Goal: Transaction & Acquisition: Purchase product/service

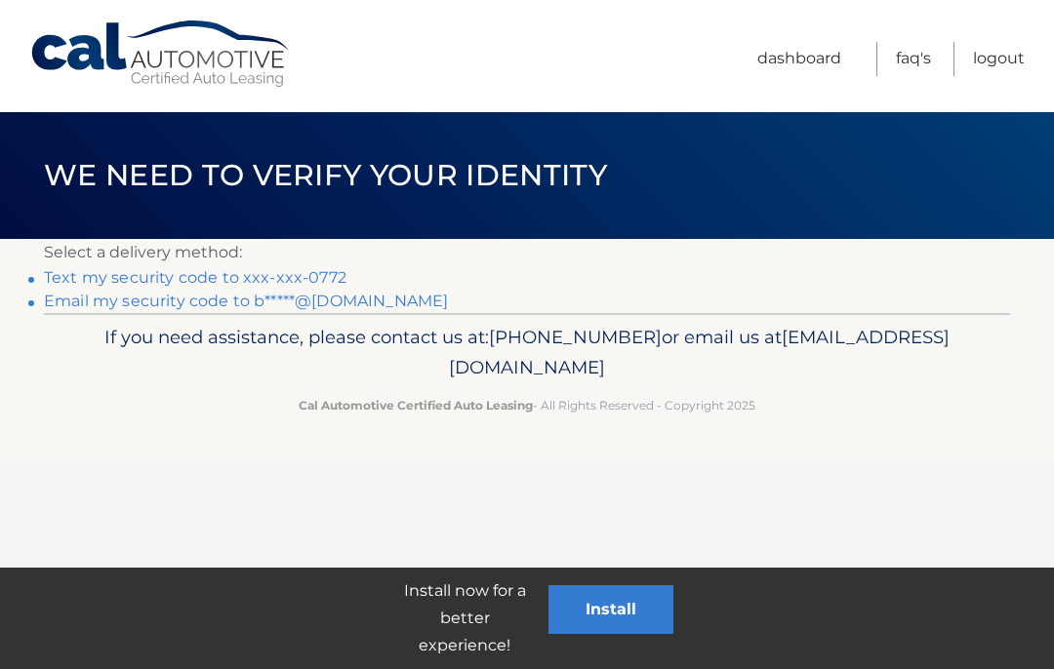
click at [185, 280] on link "Text my security code to xxx-xxx-0772" at bounding box center [195, 277] width 302 height 19
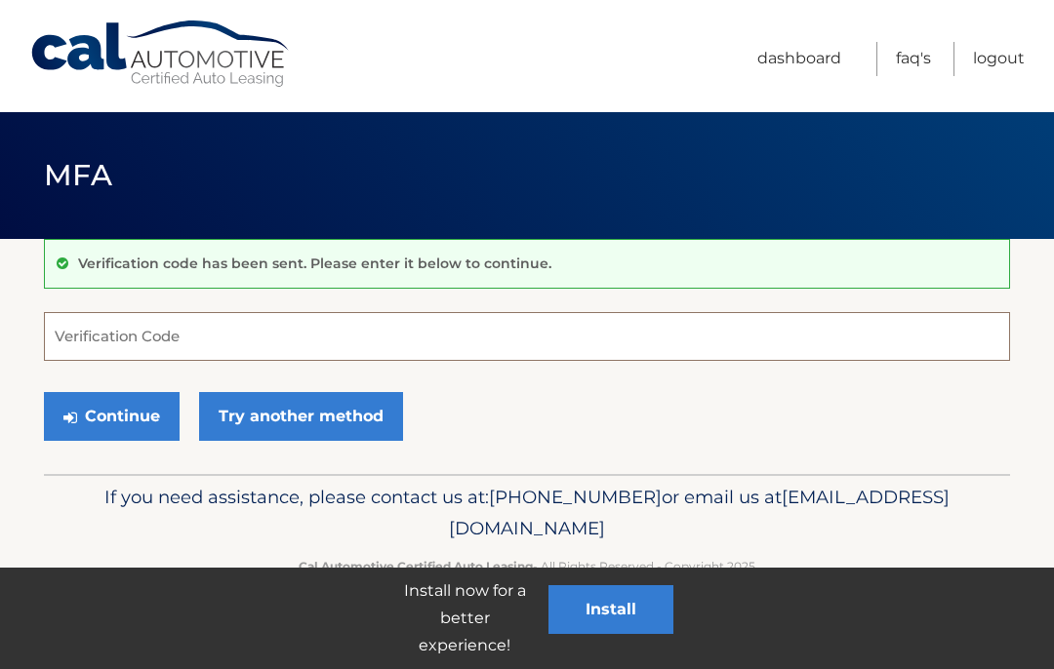
click at [278, 339] on input "Verification Code" at bounding box center [527, 336] width 966 height 49
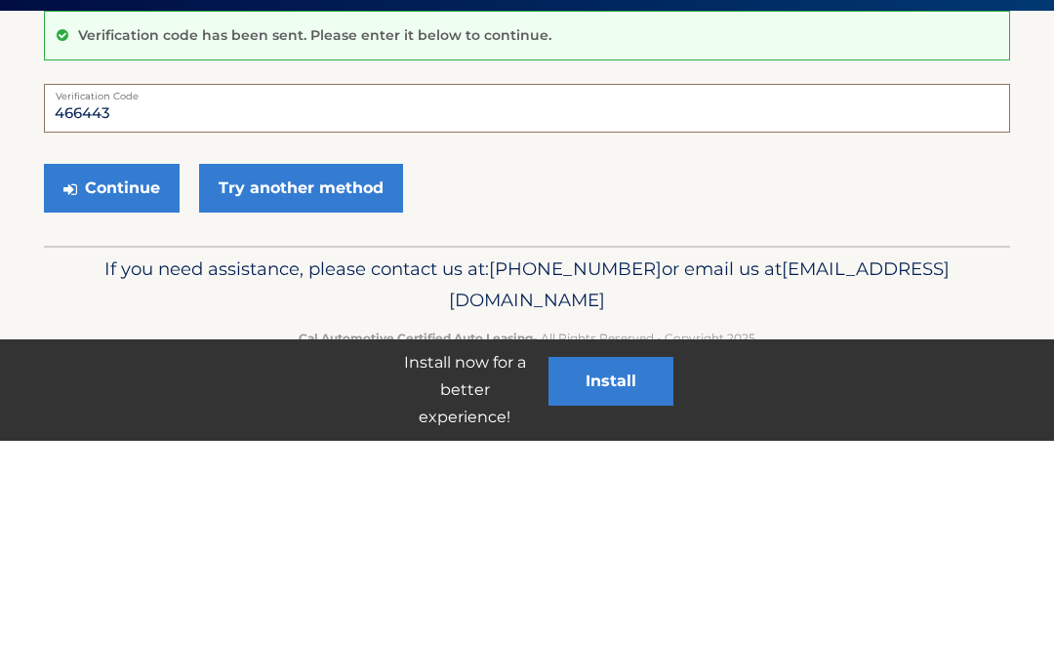
type input "466443"
click at [119, 392] on button "Continue" at bounding box center [112, 416] width 136 height 49
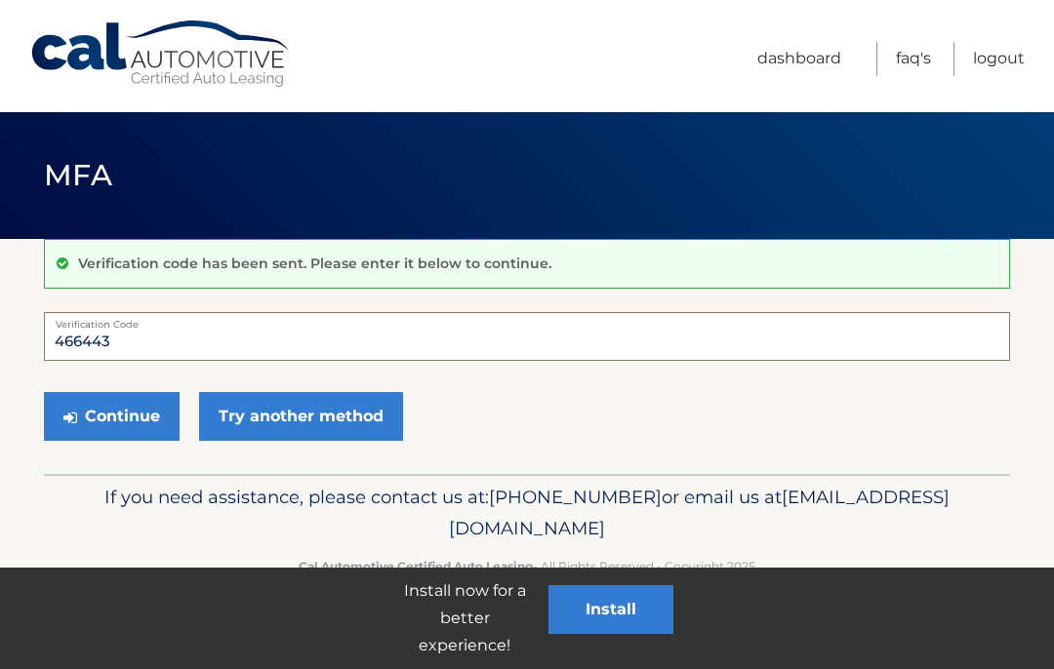
click at [104, 343] on input "466443" at bounding box center [527, 336] width 966 height 49
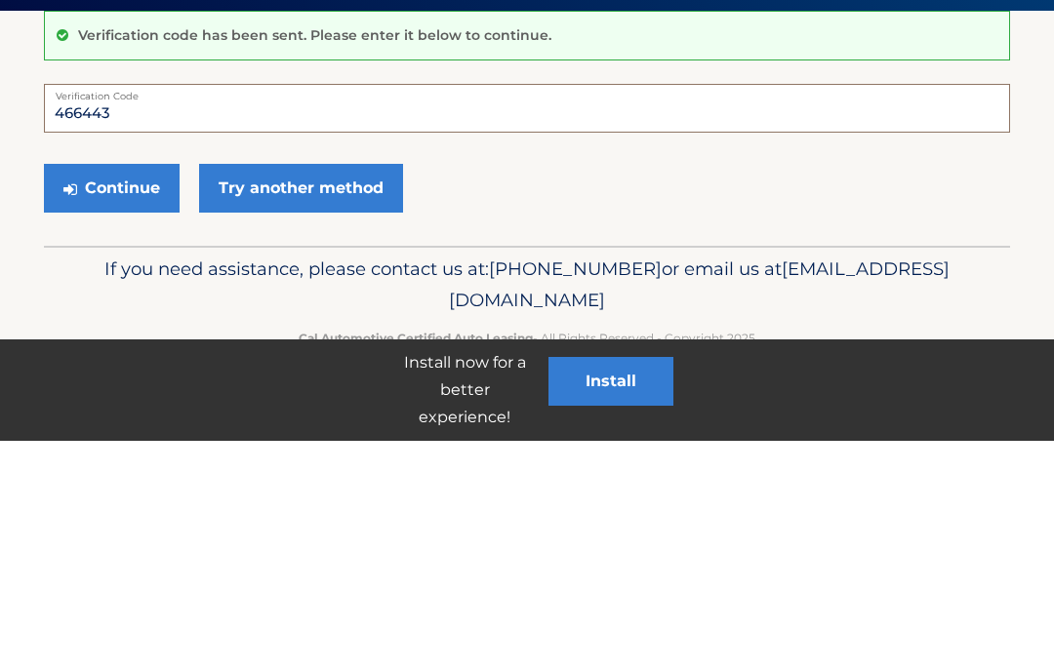
type input "466443"
click at [121, 392] on button "Continue" at bounding box center [112, 416] width 136 height 49
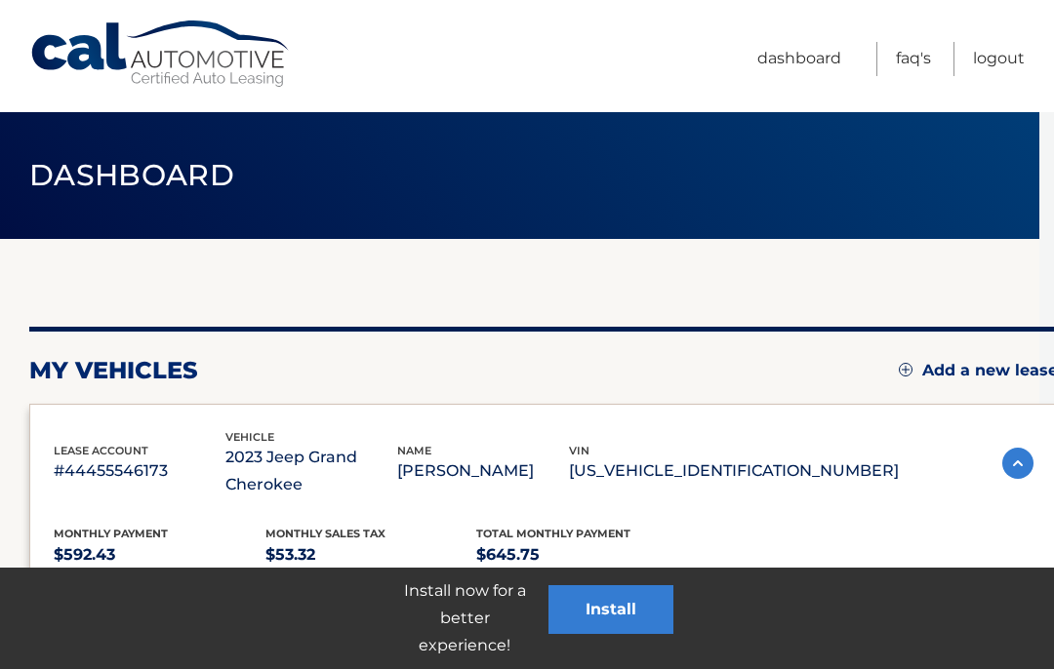
scroll to position [0, 12]
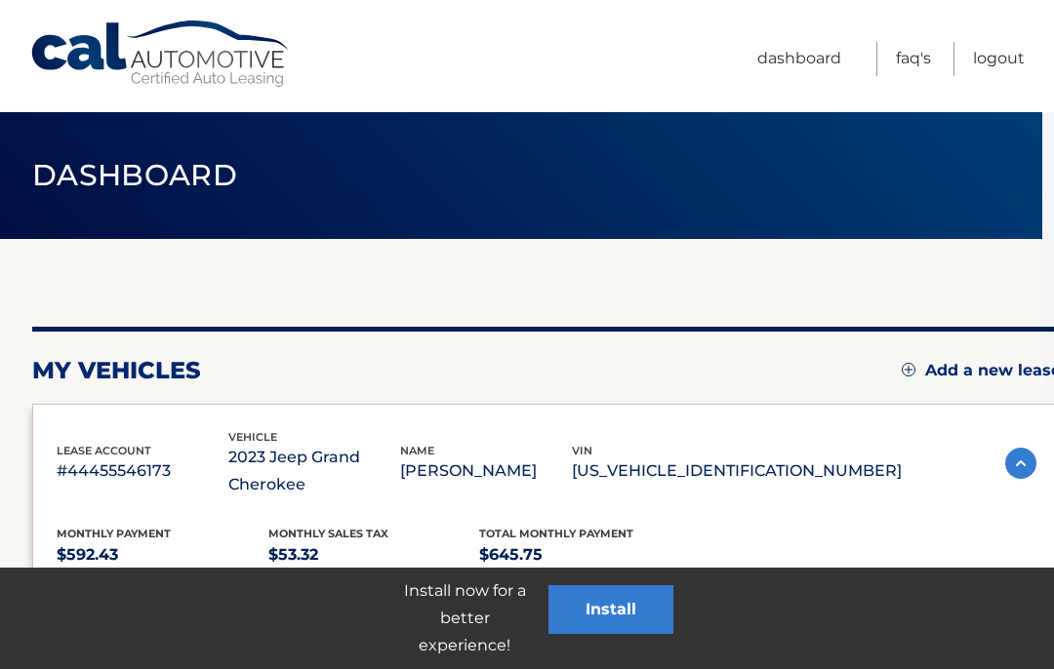
click at [786, 63] on link "Dashboard" at bounding box center [799, 59] width 84 height 34
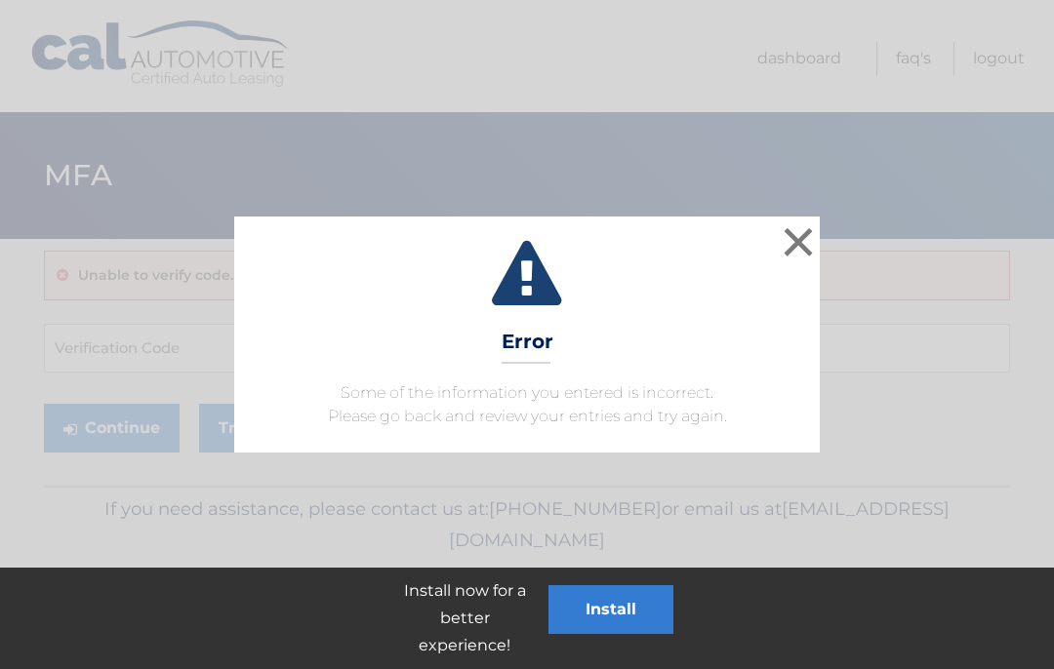
click at [814, 256] on button "×" at bounding box center [797, 241] width 39 height 39
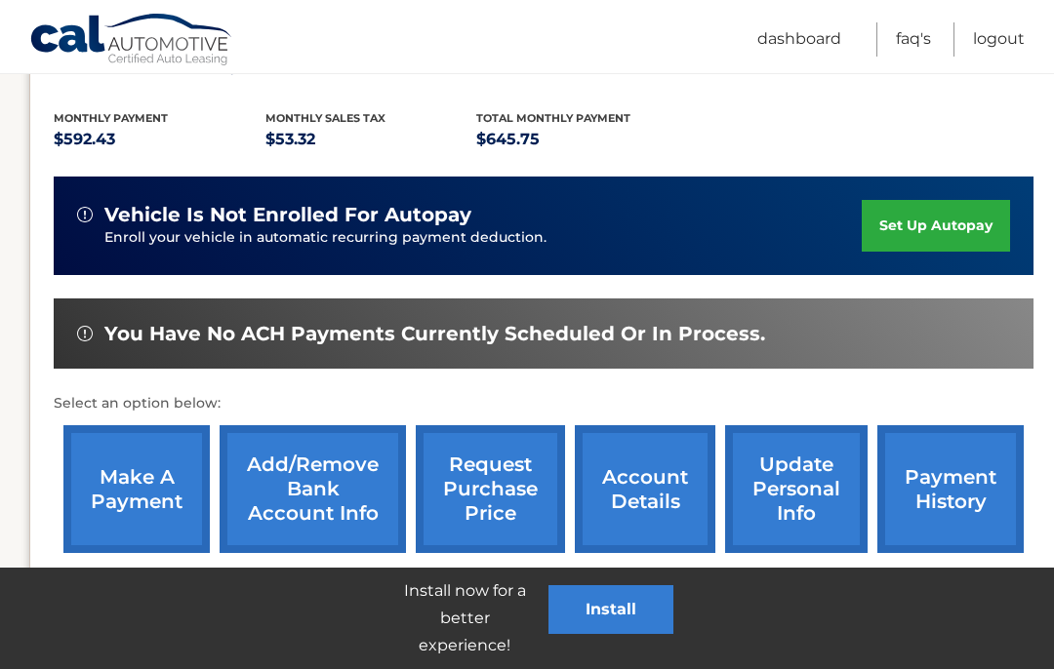
scroll to position [420, 15]
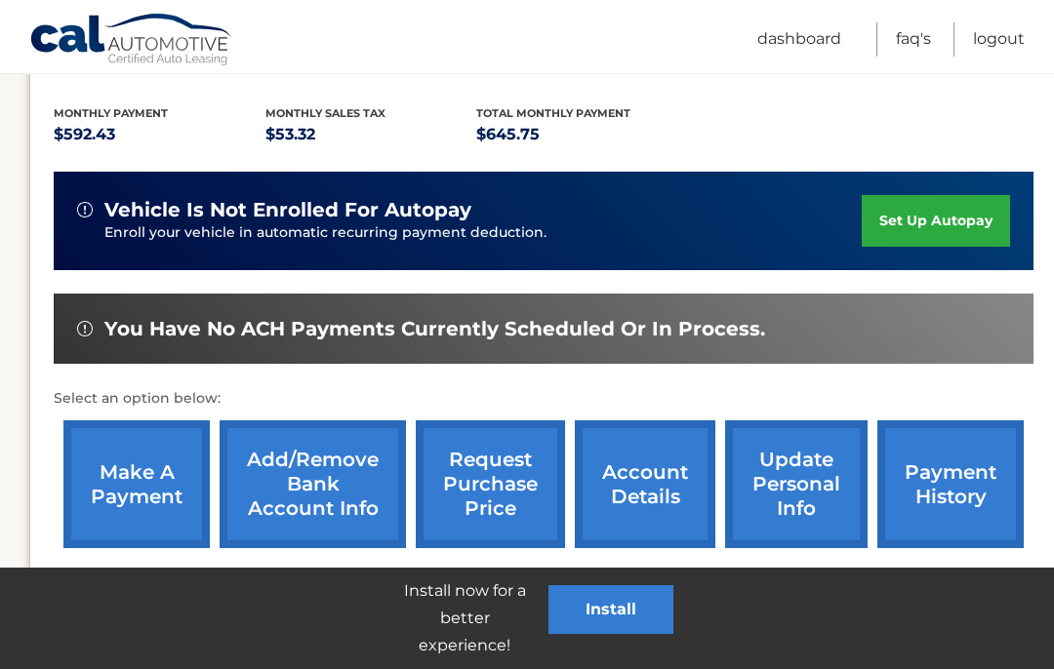
click at [127, 484] on link "make a payment" at bounding box center [136, 484] width 146 height 128
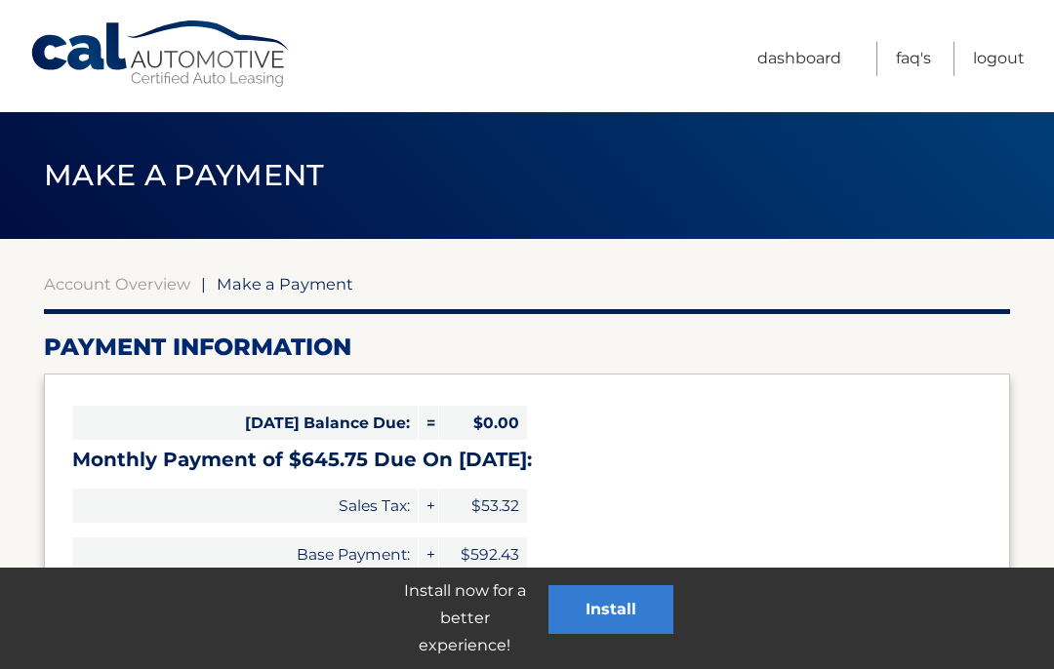
select select "N2YwY2M0NDctMjQ4Mi00Mzk0LWIwMjEtNzNhY2VjODdhYTlk"
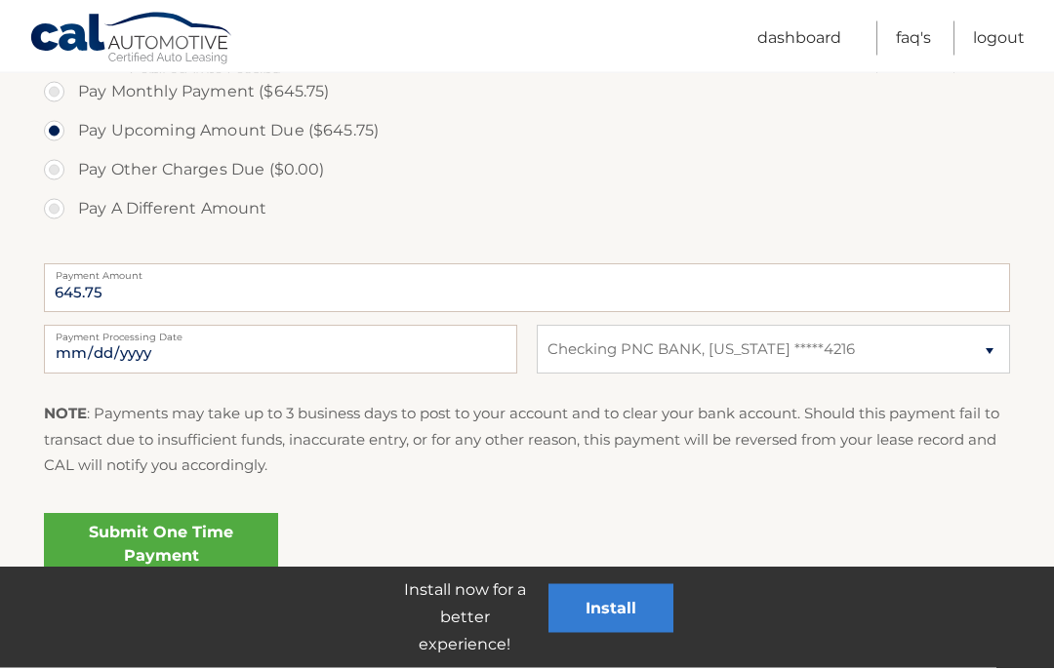
scroll to position [640, 0]
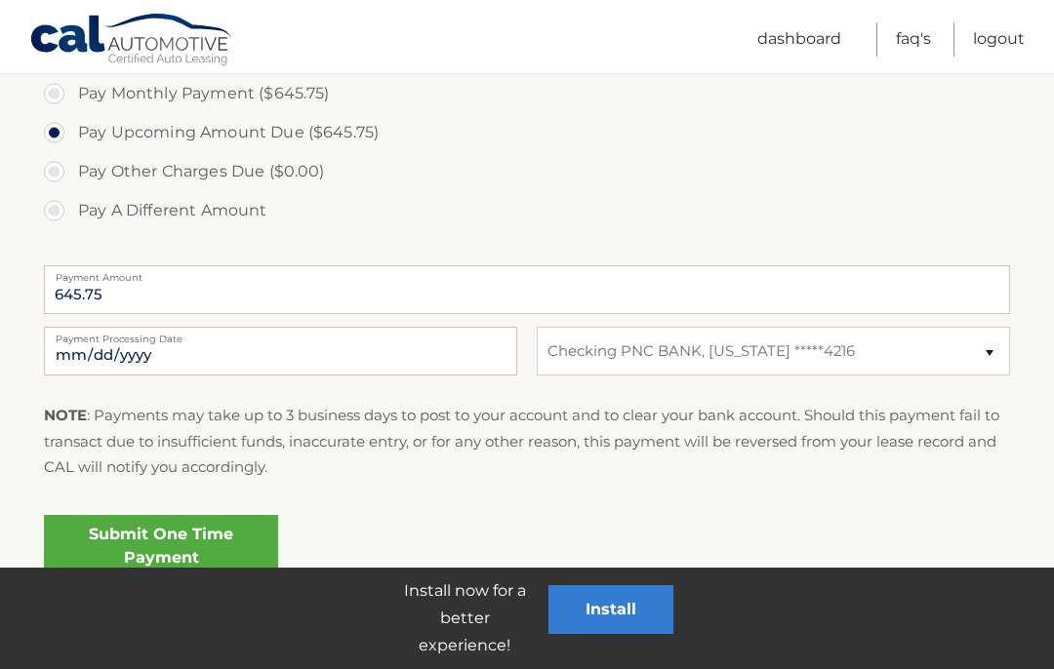
click at [198, 548] on link "Submit One Time Payment" at bounding box center [161, 546] width 234 height 62
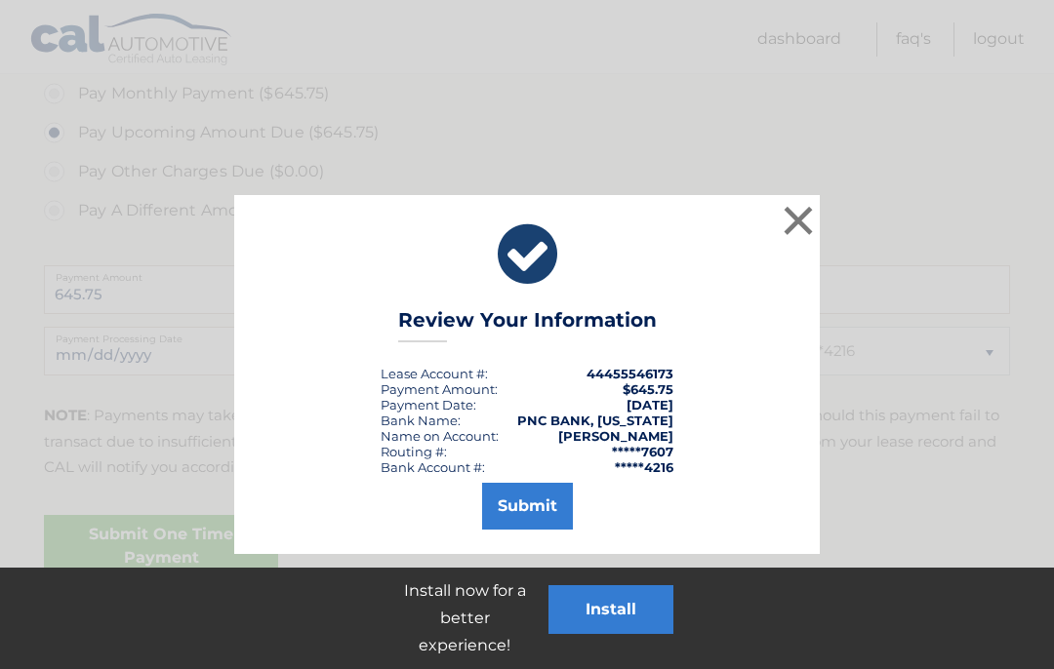
click at [526, 504] on button "Submit" at bounding box center [527, 506] width 91 height 47
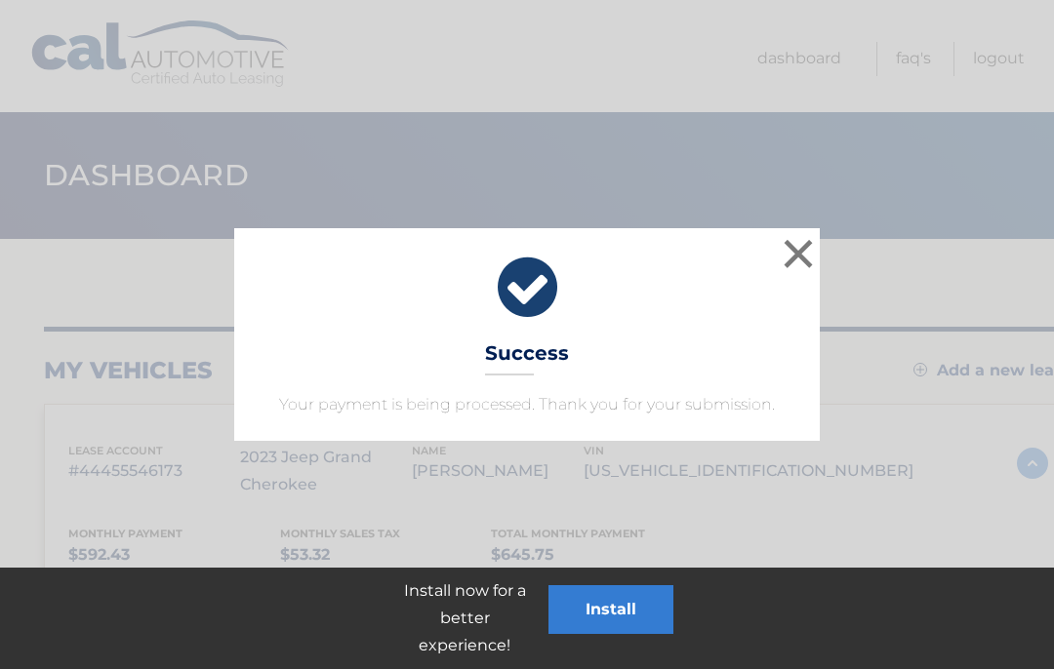
click at [798, 251] on button "×" at bounding box center [797, 253] width 39 height 39
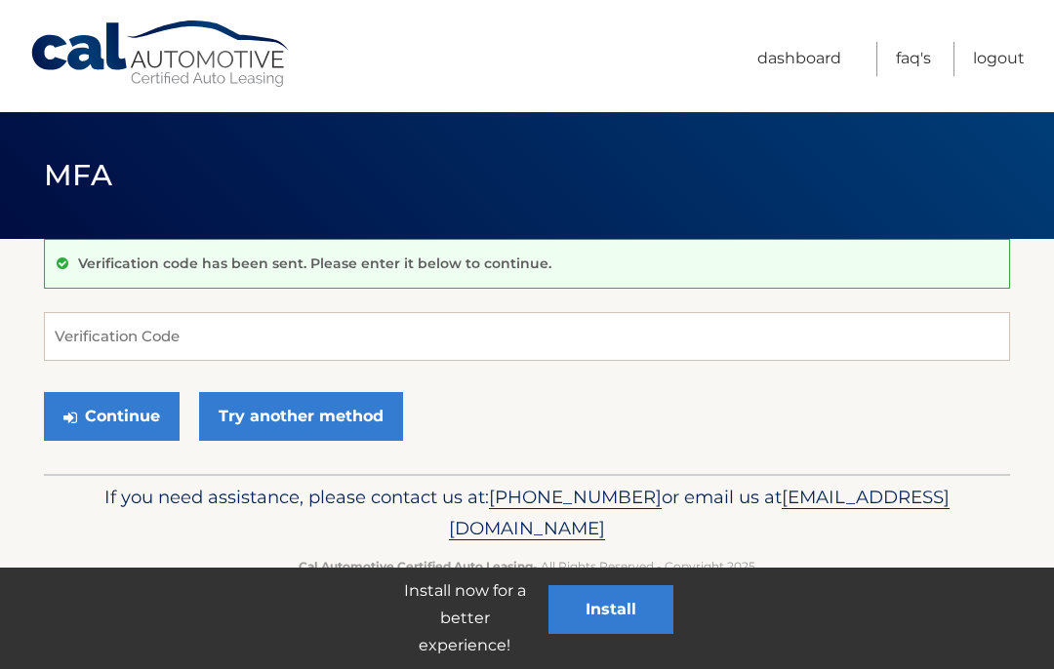
click at [817, 67] on link "Dashboard" at bounding box center [799, 59] width 84 height 34
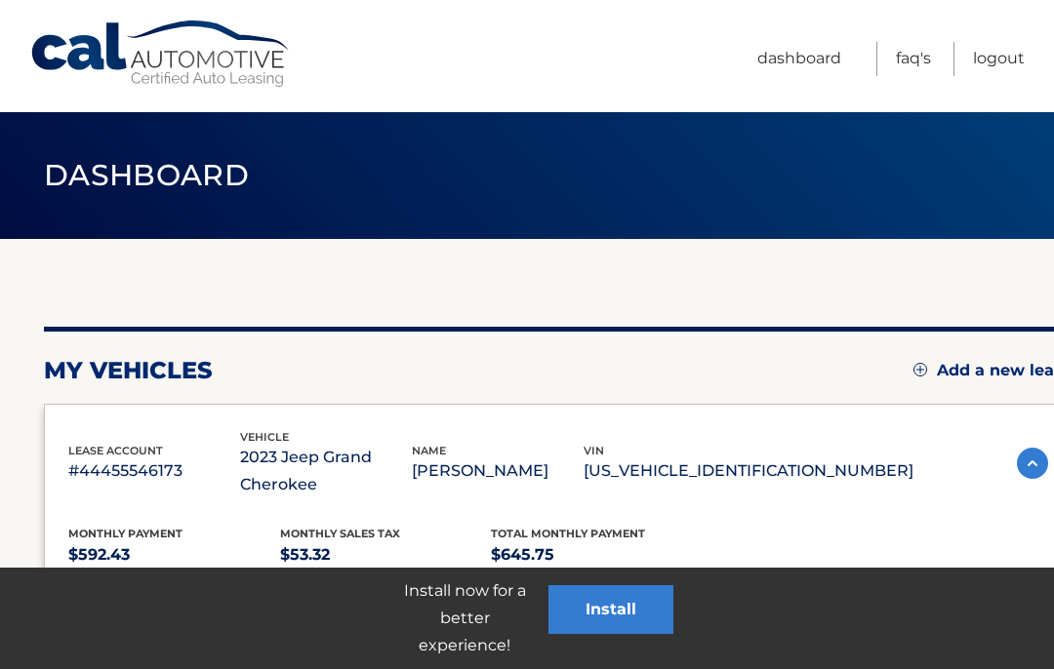
click at [1035, 465] on img at bounding box center [1032, 463] width 31 height 31
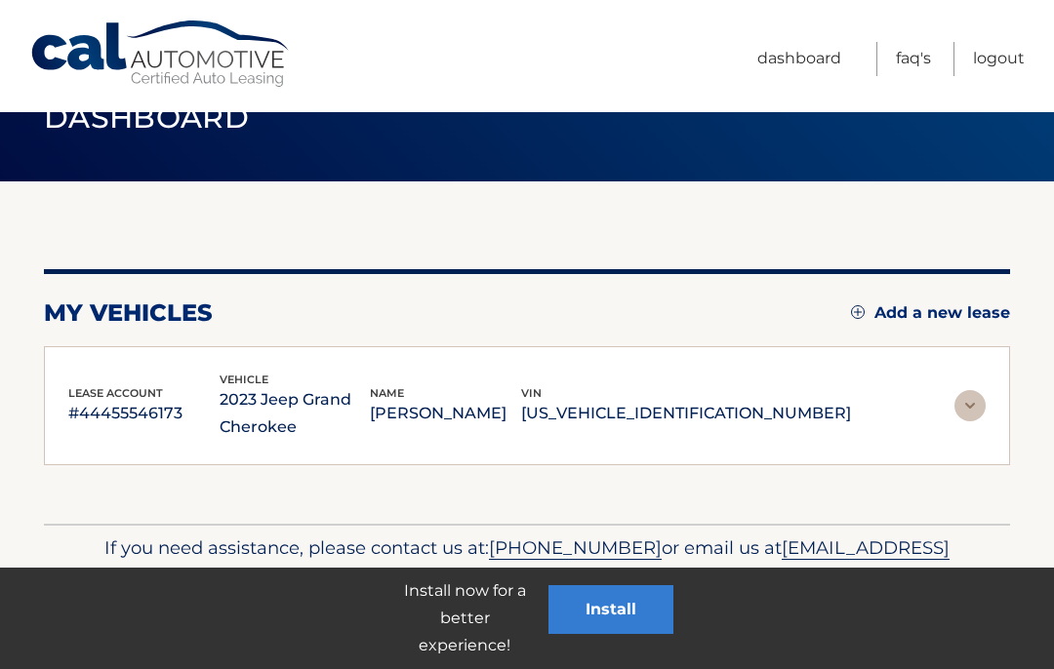
click at [969, 402] on img at bounding box center [969, 405] width 31 height 31
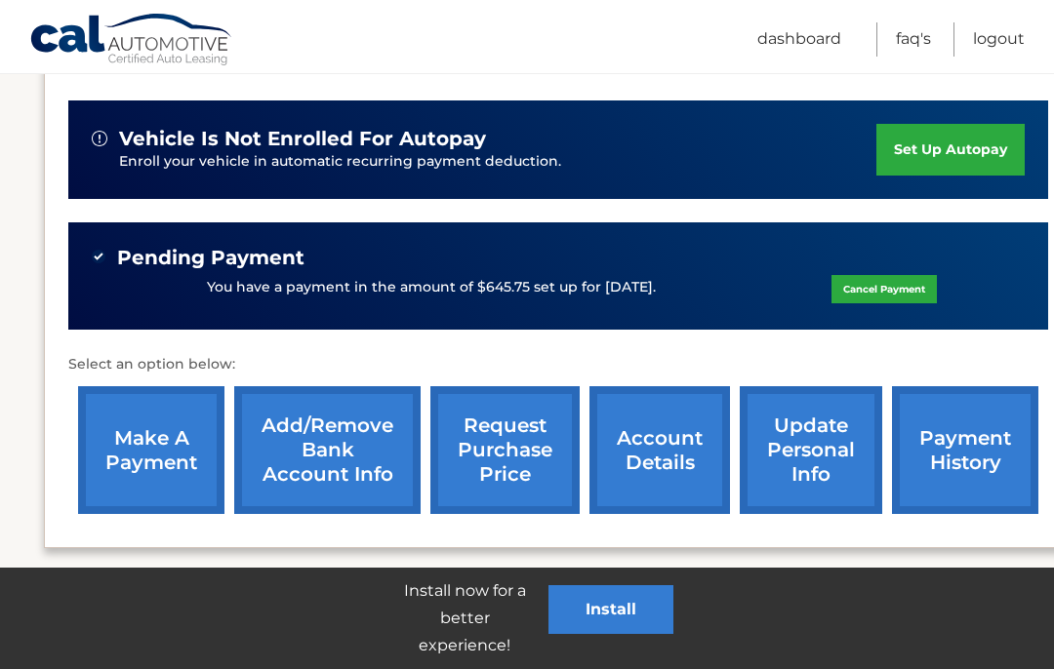
scroll to position [572, 0]
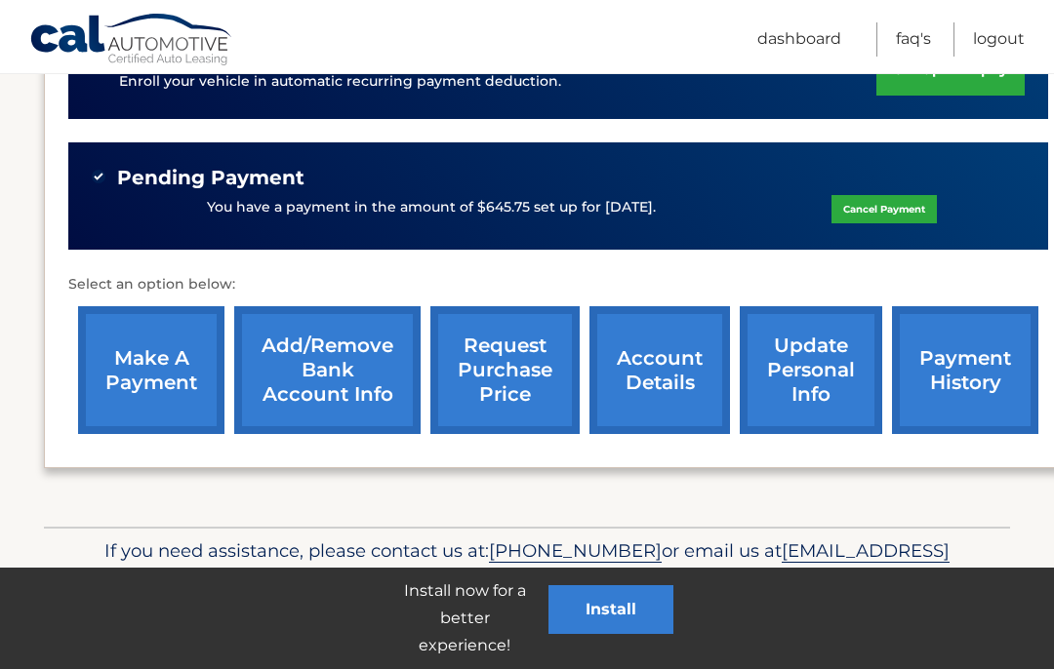
click at [651, 372] on link "account details" at bounding box center [659, 370] width 140 height 128
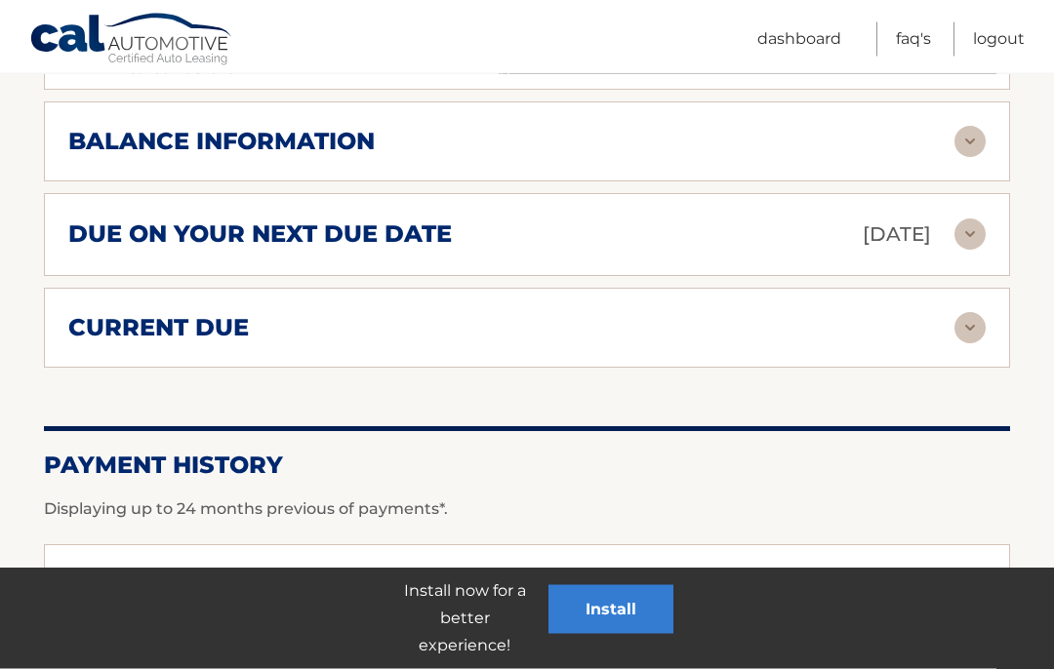
scroll to position [1254, 0]
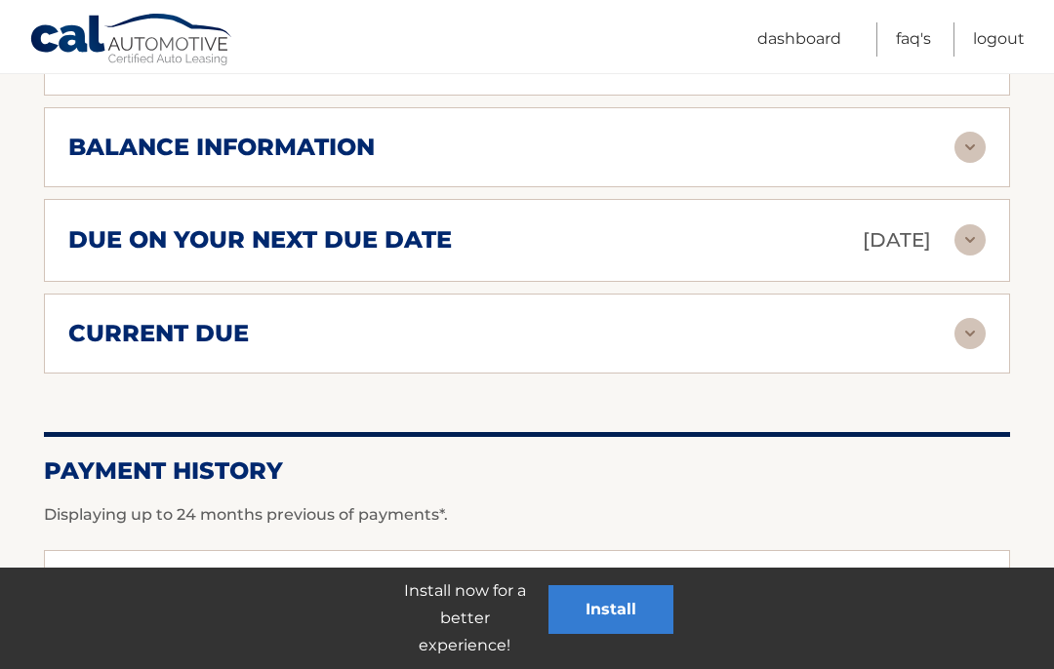
click at [983, 327] on img at bounding box center [969, 333] width 31 height 31
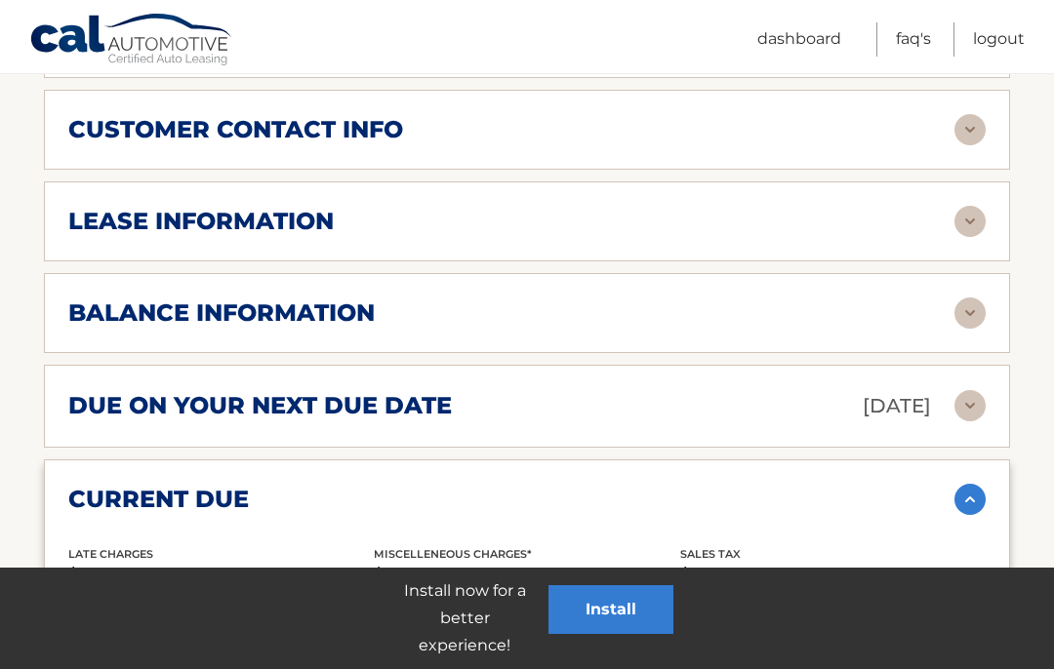
scroll to position [1087, 0]
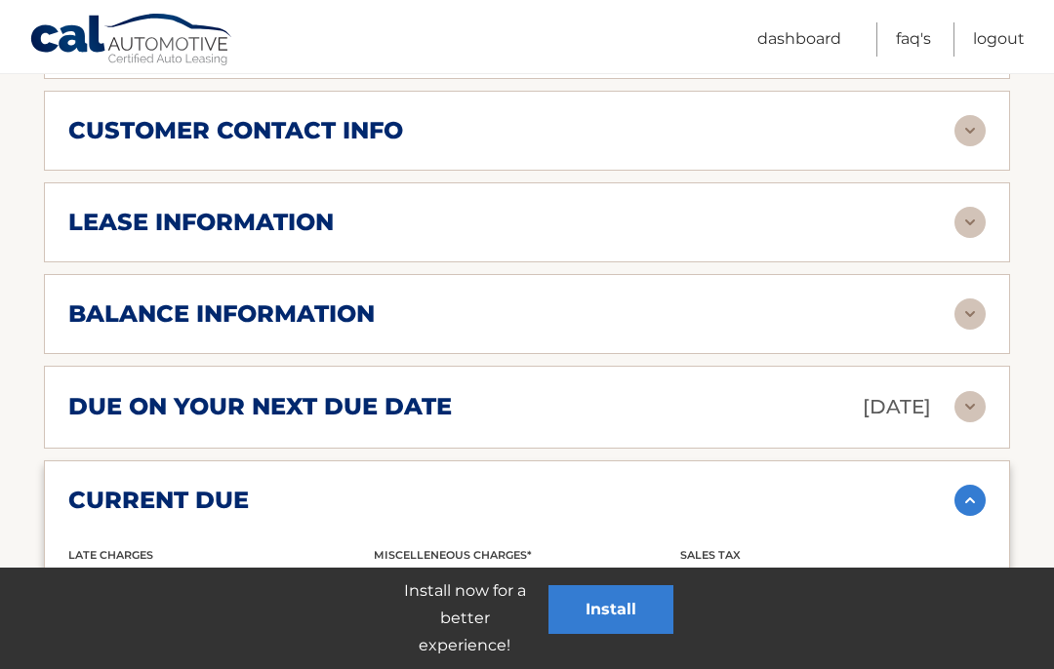
click at [968, 222] on img at bounding box center [969, 222] width 31 height 31
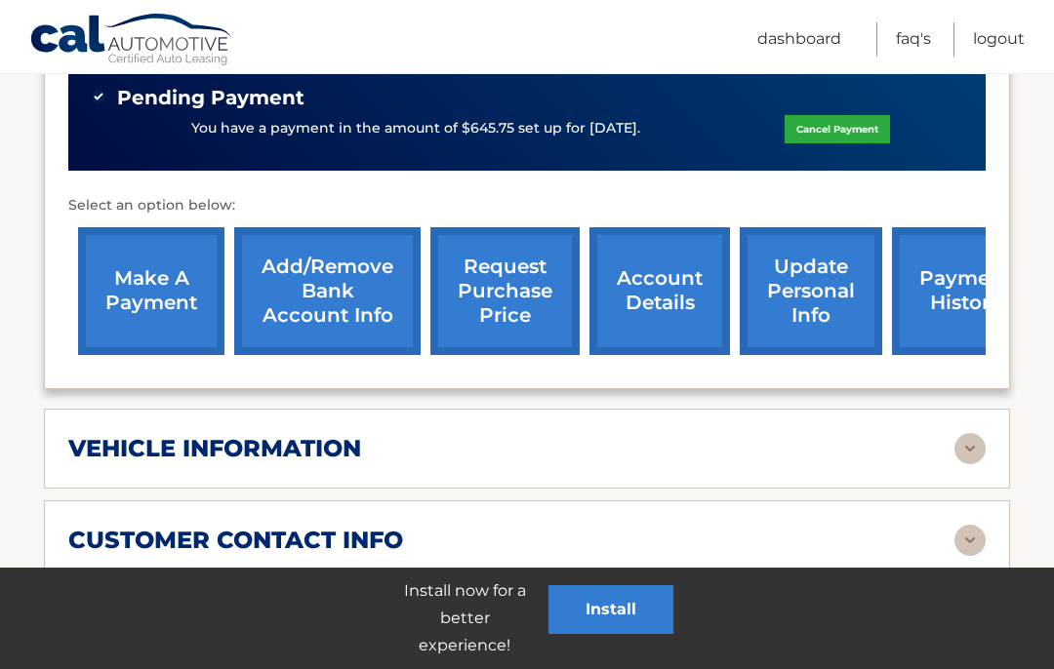
scroll to position [676, 0]
